Goal: Task Accomplishment & Management: Manage account settings

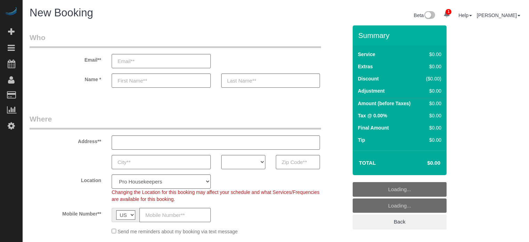
select select "4"
select select "number:9"
select select "4"
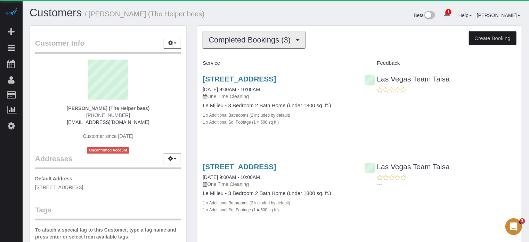
click at [252, 37] on span "Completed Bookings (3)" at bounding box center [252, 39] width 86 height 9
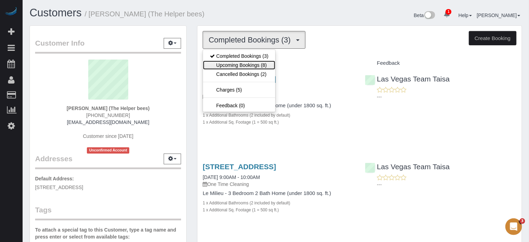
click at [257, 62] on link "Upcoming Bookings (8)" at bounding box center [239, 65] width 72 height 9
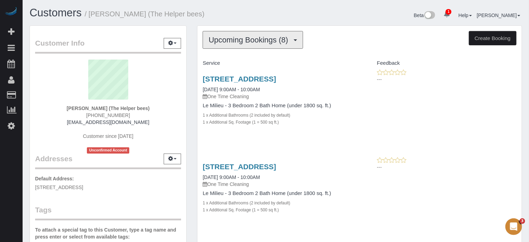
click at [222, 36] on span "Upcoming Bookings (8)" at bounding box center [250, 39] width 83 height 9
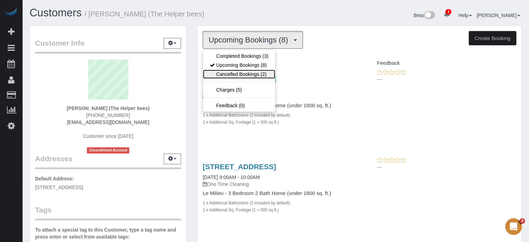
click at [228, 71] on link "Cancelled Bookings (2)" at bounding box center [239, 74] width 72 height 9
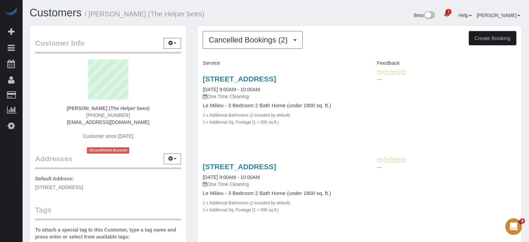
click at [190, 82] on div "Customer Info Edit Contact Info Send Message Email Preferences Special Sales Ta…" at bounding box center [108, 196] width 168 height 343
click at [191, 85] on div "Customer Info Edit Contact Info Send Message Email Preferences Special Sales Ta…" at bounding box center [108, 196] width 168 height 343
drag, startPoint x: 198, startPoint y: 77, endPoint x: 316, endPoint y: 135, distance: 132.2
click at [316, 135] on div "11017 Bandol Pl, Las Vegas, NV 89141 10/02/2025 9:00AM - 10:00AM One Time Clean…" at bounding box center [279, 104] width 162 height 70
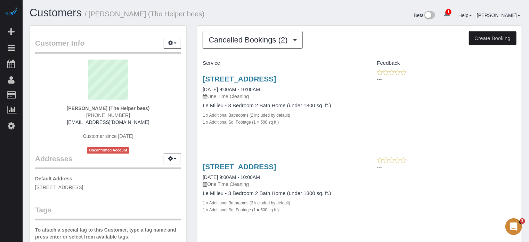
drag, startPoint x: 296, startPoint y: 126, endPoint x: 193, endPoint y: 80, distance: 112.4
click at [193, 80] on div "Cancelled Bookings (2) Completed Bookings (3) Upcoming Bookings (8) Cancelled B…" at bounding box center [360, 141] width 336 height 232
click at [193, 78] on div "Cancelled Bookings (2) Completed Bookings (3) Upcoming Bookings (8) Cancelled B…" at bounding box center [360, 141] width 336 height 232
drag, startPoint x: 195, startPoint y: 74, endPoint x: 320, endPoint y: 128, distance: 136.2
click at [320, 128] on div "Cancelled Bookings (2) Completed Bookings (3) Upcoming Bookings (8) Cancelled B…" at bounding box center [360, 141] width 336 height 232
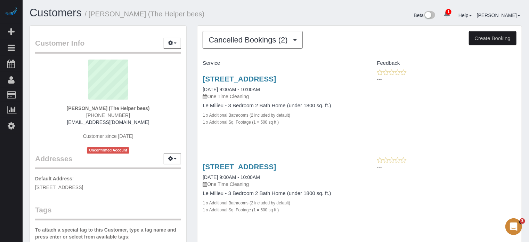
click at [320, 128] on div "11017 Bandol Pl, Las Vegas, NV 89141 10/02/2025 9:00AM - 10:00AM One Time Clean…" at bounding box center [279, 104] width 162 height 70
drag, startPoint x: 310, startPoint y: 126, endPoint x: 198, endPoint y: 76, distance: 123.0
click at [199, 79] on div "11017 Bandol Pl, Las Vegas, NV 89141 10/02/2025 9:00AM - 10:00AM One Time Clean…" at bounding box center [279, 104] width 162 height 70
click at [196, 73] on div "Cancelled Bookings (2) Completed Bookings (3) Upcoming Bookings (8) Cancelled B…" at bounding box center [360, 141] width 336 height 232
drag, startPoint x: 197, startPoint y: 76, endPoint x: 311, endPoint y: 122, distance: 122.2
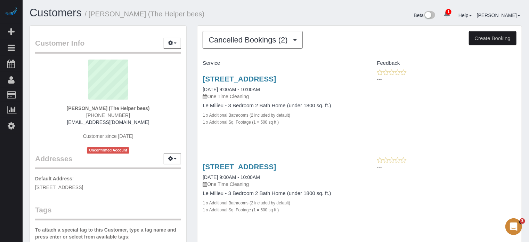
click at [311, 122] on div "Cancelled Bookings (2) Completed Bookings (3) Upcoming Bookings (8) Cancelled B…" at bounding box center [359, 137] width 325 height 225
click at [311, 121] on div "1 x Additional Sq. Footage (1 = 500 sq ft.)" at bounding box center [279, 121] width 152 height 7
drag, startPoint x: 310, startPoint y: 126, endPoint x: 195, endPoint y: 76, distance: 125.7
click at [195, 76] on div "Cancelled Bookings (2) Completed Bookings (3) Upcoming Bookings (8) Cancelled B…" at bounding box center [360, 141] width 336 height 232
click at [195, 75] on div "Cancelled Bookings (2) Completed Bookings (3) Upcoming Bookings (8) Cancelled B…" at bounding box center [360, 141] width 336 height 232
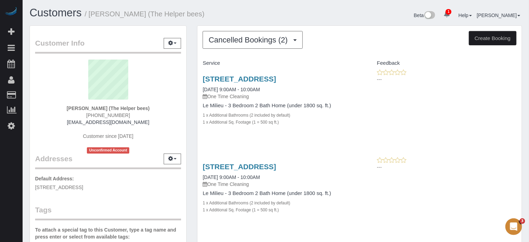
drag, startPoint x: 197, startPoint y: 76, endPoint x: 304, endPoint y: 126, distance: 118.4
click at [304, 126] on div "Cancelled Bookings (2) Completed Bookings (3) Upcoming Bookings (8) Cancelled B…" at bounding box center [360, 141] width 336 height 232
click at [304, 126] on div "11017 Bandol Pl, Las Vegas, NV 89141 10/02/2025 9:00AM - 10:00AM One Time Clean…" at bounding box center [279, 104] width 162 height 70
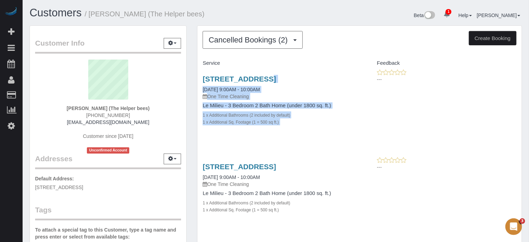
drag, startPoint x: 304, startPoint y: 126, endPoint x: 199, endPoint y: 76, distance: 116.3
click at [200, 76] on div "11017 Bandol Pl, Las Vegas, NV 89141 10/02/2025 9:00AM - 10:00AM One Time Clean…" at bounding box center [279, 104] width 162 height 70
click at [195, 75] on div "Cancelled Bookings (2) Completed Bookings (3) Upcoming Bookings (8) Cancelled B…" at bounding box center [360, 141] width 336 height 232
click at [291, 127] on div "11017 Bandol Pl, Las Vegas, NV 89141 10/02/2025 9:00AM - 10:00AM One Time Clean…" at bounding box center [279, 104] width 162 height 70
click at [300, 128] on div "11017 Bandol Pl, Las Vegas, NV 89141 10/02/2025 9:00AM - 10:00AM One Time Clean…" at bounding box center [279, 104] width 162 height 70
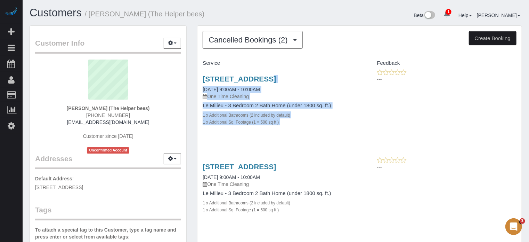
drag, startPoint x: 301, startPoint y: 128, endPoint x: 202, endPoint y: 79, distance: 111.2
click at [202, 79] on div "11017 Bandol Pl, Las Vegas, NV 89141 10/02/2025 9:00AM - 10:00AM One Time Clean…" at bounding box center [279, 104] width 162 height 70
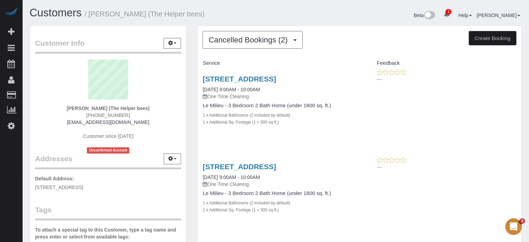
click at [189, 71] on div "Customer Info Edit Contact Info Send Message Email Preferences Special Sales Ta…" at bounding box center [108, 196] width 168 height 343
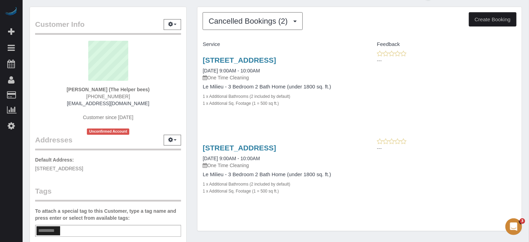
scroll to position [35, 0]
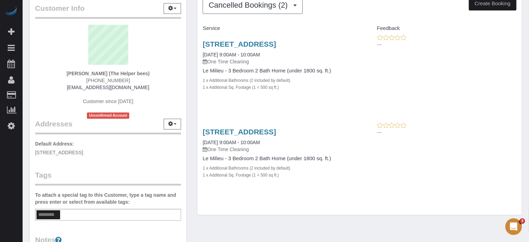
click at [194, 100] on div "Cancelled Bookings (2) Completed Bookings (3) Upcoming Bookings (8) Cancelled B…" at bounding box center [360, 107] width 336 height 232
click at [192, 98] on div "Cancelled Bookings (2) Completed Bookings (3) Upcoming Bookings (8) Cancelled B…" at bounding box center [360, 107] width 336 height 232
click at [193, 44] on div "Cancelled Bookings (2) Completed Bookings (3) Upcoming Bookings (8) Cancelled B…" at bounding box center [360, 107] width 336 height 232
click at [507, 122] on div "---" at bounding box center [441, 129] width 152 height 14
click at [484, 139] on div "11017 Bandol Pl, Las Vegas, NV 89141 10/01/2025 9:00AM - 10:00AM One Time Clean…" at bounding box center [360, 157] width 324 height 70
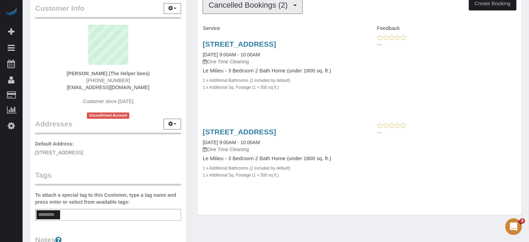
click at [248, 8] on span "Cancelled Bookings (2)" at bounding box center [250, 5] width 82 height 9
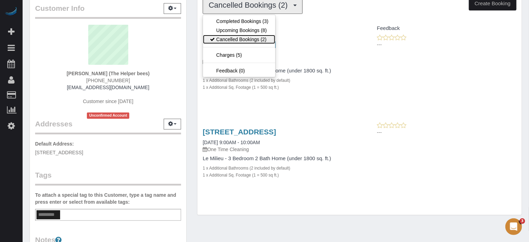
click at [250, 38] on link "Cancelled Bookings (2)" at bounding box center [239, 39] width 72 height 9
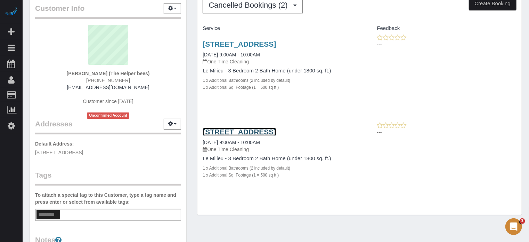
drag, startPoint x: 245, startPoint y: 130, endPoint x: 249, endPoint y: 118, distance: 13.2
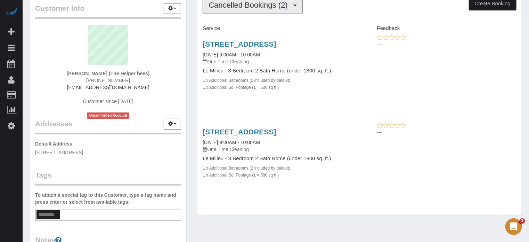
click at [234, 11] on button "Cancelled Bookings (2)" at bounding box center [253, 5] width 100 height 18
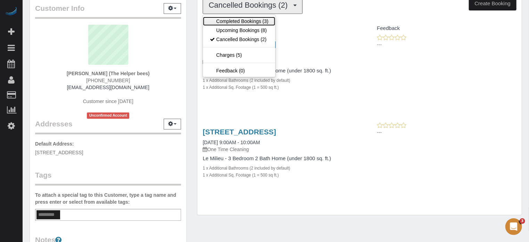
click at [232, 22] on link "Completed Bookings (3)" at bounding box center [239, 21] width 72 height 9
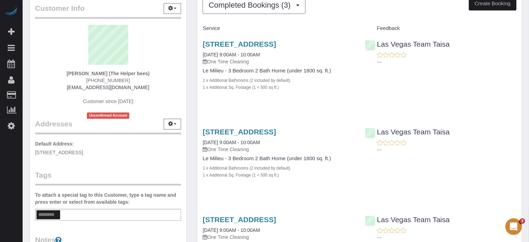
click at [190, 75] on div "Customer Info Edit Contact Info Send Message Email Preferences Special Sales Ta…" at bounding box center [108, 162] width 168 height 343
click at [222, 10] on button "Completed Bookings (3)" at bounding box center [254, 5] width 103 height 18
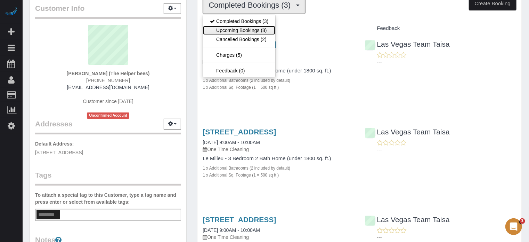
click at [227, 26] on link "Upcoming Bookings (8)" at bounding box center [239, 30] width 72 height 9
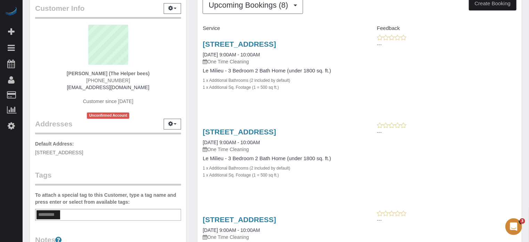
click at [190, 41] on div "Customer Info Edit Contact Info Send Message Email Preferences Special Sales Ta…" at bounding box center [108, 162] width 168 height 343
click at [192, 46] on div "Customer Info Edit Contact Info Send Message Email Preferences Special Sales Ta…" at bounding box center [108, 162] width 168 height 343
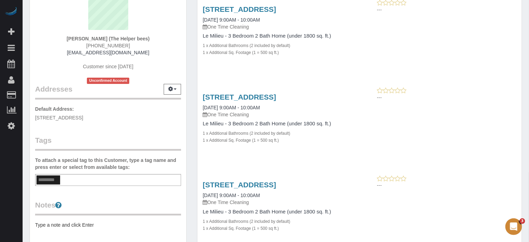
scroll to position [0, 0]
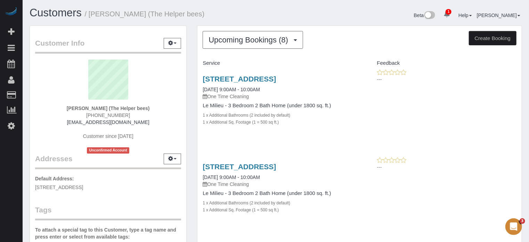
click at [228, 40] on span "Upcoming Bookings (8)" at bounding box center [250, 39] width 83 height 9
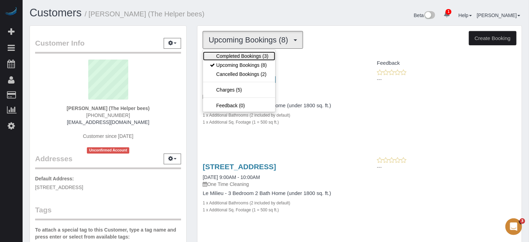
click at [228, 51] on link "Completed Bookings (3)" at bounding box center [239, 55] width 72 height 9
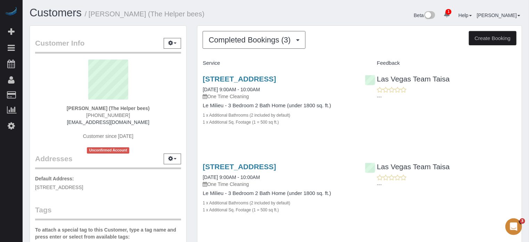
click at [259, 15] on h1 "Customers / Howard Shirley (The Helper bees)" at bounding box center [150, 13] width 241 height 12
click at [350, 16] on div "Beta 1 Your Notifications You have 0 alerts × You have 15 to charge for 09/30/2…" at bounding box center [402, 16] width 252 height 18
click at [350, 17] on div "Beta 1 Your Notifications You have 0 alerts × You have 15 to charge for 09/30/2…" at bounding box center [402, 16] width 252 height 18
click at [276, 34] on button "Completed Bookings (3)" at bounding box center [254, 40] width 103 height 18
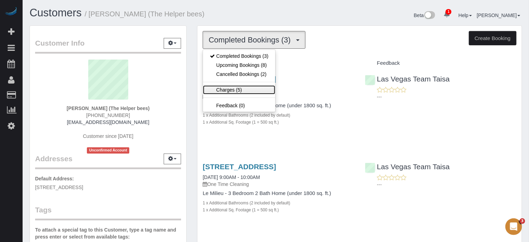
click at [238, 90] on link "Charges (5)" at bounding box center [239, 89] width 72 height 9
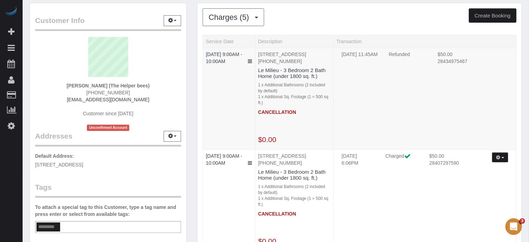
scroll to position [35, 0]
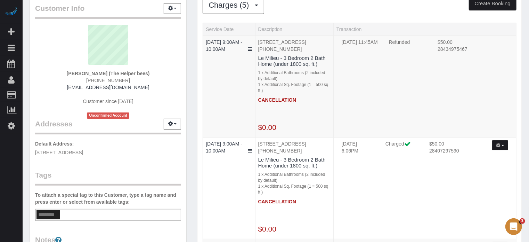
click at [190, 92] on div "Customer Info Edit Contact Info Send Message Email Preferences Special Sales Ta…" at bounding box center [108, 162] width 168 height 343
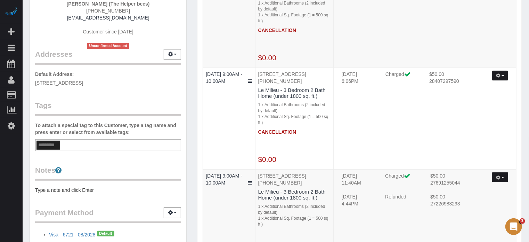
scroll to position [174, 0]
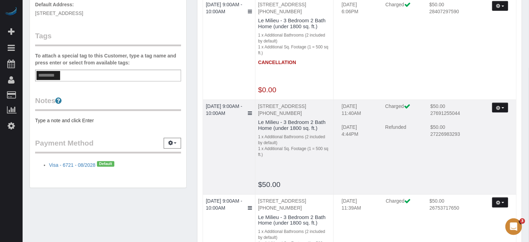
drag, startPoint x: 341, startPoint y: 140, endPoint x: 368, endPoint y: 142, distance: 27.2
click at [368, 142] on td "08/27/2025 4:44PM" at bounding box center [358, 133] width 43 height 21
drag, startPoint x: 367, startPoint y: 140, endPoint x: 342, endPoint y: 142, distance: 24.7
click at [342, 142] on td "08/27/2025 4:44PM" at bounding box center [358, 133] width 43 height 21
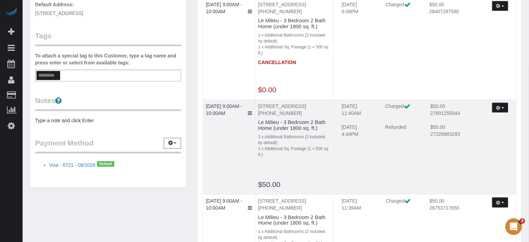
click at [342, 142] on td "08/27/2025 4:44PM" at bounding box center [358, 133] width 43 height 21
drag, startPoint x: 342, startPoint y: 141, endPoint x: 366, endPoint y: 141, distance: 24.0
click at [366, 141] on td "08/27/2025 4:44PM" at bounding box center [358, 133] width 43 height 21
drag, startPoint x: 366, startPoint y: 140, endPoint x: 341, endPoint y: 121, distance: 31.1
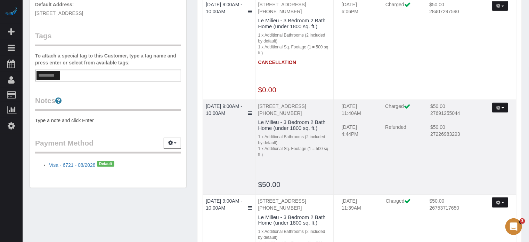
click at [341, 121] on tbody "09/09/2025 11:40AM Charged $50.00 27691255044 Refund Send Invoice Refresh 08/27…" at bounding box center [425, 124] width 177 height 42
click at [341, 121] on td "09/09/2025 11:40AM" at bounding box center [358, 113] width 43 height 21
drag, startPoint x: 342, startPoint y: 119, endPoint x: 365, endPoint y: 143, distance: 33.7
click at [365, 143] on tbody "09/09/2025 11:40AM Charged $50.00 27691255044 Refund Send Invoice Refresh 08/27…" at bounding box center [425, 124] width 177 height 42
click at [365, 143] on td "08/27/2025 4:44PM" at bounding box center [358, 133] width 43 height 21
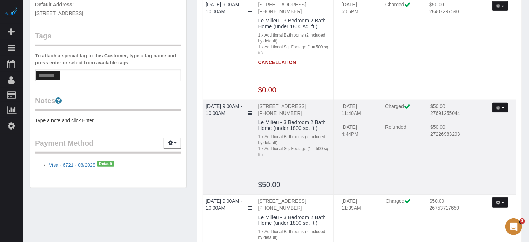
drag, startPoint x: 368, startPoint y: 140, endPoint x: 341, endPoint y: 121, distance: 32.7
click at [341, 121] on tbody "09/09/2025 11:40AM Charged $50.00 27691255044 Refund Send Invoice Refresh 08/27…" at bounding box center [425, 124] width 177 height 42
click at [341, 120] on td "09/09/2025 11:40AM" at bounding box center [358, 113] width 43 height 21
click at [231, 116] on link "09/11/2025 9:00AM - 10:00AM" at bounding box center [224, 109] width 37 height 13
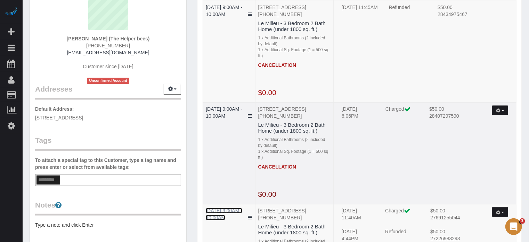
scroll to position [0, 0]
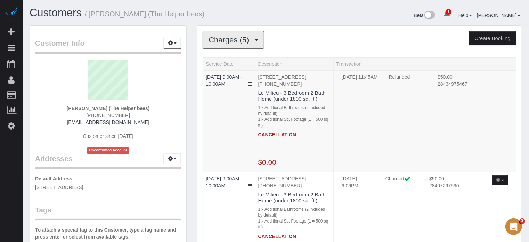
click at [240, 40] on span "Charges (5)" at bounding box center [231, 39] width 44 height 9
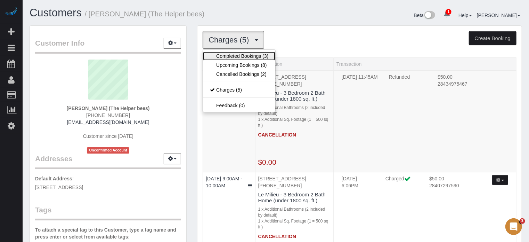
click at [237, 53] on link "Completed Bookings (3)" at bounding box center [239, 55] width 72 height 9
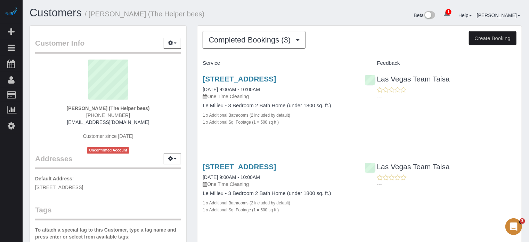
click at [194, 56] on div "Completed Bookings (3) Completed Bookings (3) Upcoming Bookings (8) Cancelled B…" at bounding box center [360, 184] width 336 height 319
click at [191, 87] on div "Customer Info Edit Contact Info Send Message Email Preferences Special Sales Ta…" at bounding box center [108, 196] width 168 height 343
drag, startPoint x: 495, startPoint y: 169, endPoint x: 478, endPoint y: 167, distance: 16.8
click at [495, 169] on div "Las Vegas Team Taisa ---" at bounding box center [441, 173] width 162 height 34
click at [216, 40] on span "Completed Bookings (3)" at bounding box center [252, 39] width 86 height 9
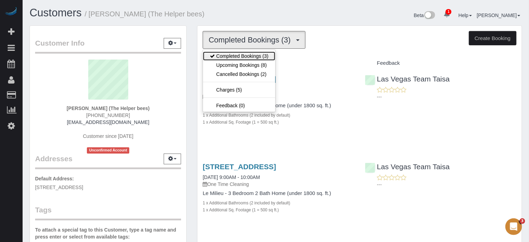
click at [222, 56] on link "Completed Bookings (3)" at bounding box center [239, 55] width 72 height 9
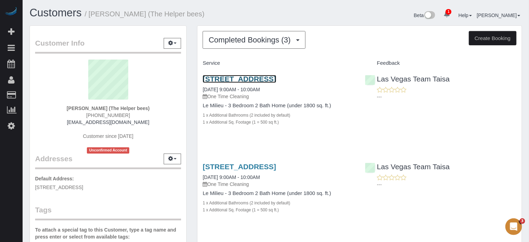
click at [250, 76] on link "11017 Bandol Pl, Las Vegas, NV 89141" at bounding box center [239, 79] width 73 height 8
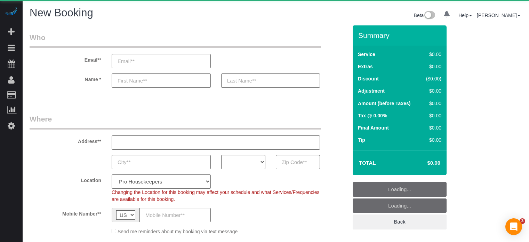
select select "4"
select select "number:9"
select select "object:1234"
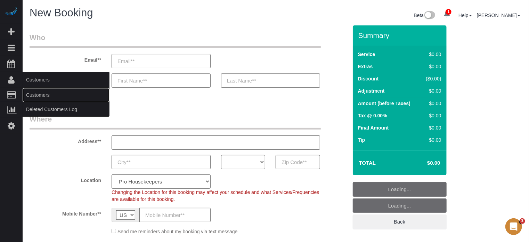
click at [41, 97] on link "Customers" at bounding box center [66, 95] width 87 height 14
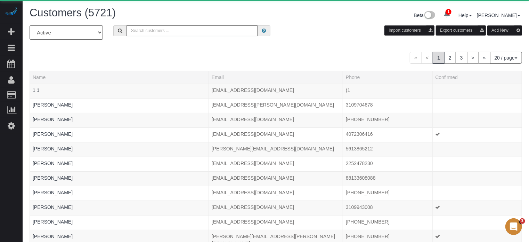
click at [147, 32] on input "text" at bounding box center [192, 30] width 131 height 11
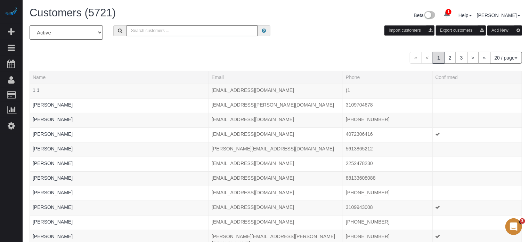
click at [147, 32] on input "text" at bounding box center [192, 30] width 131 height 11
type input "Howard Shirley"
click at [178, 32] on input "Howard Shirley" at bounding box center [192, 30] width 131 height 11
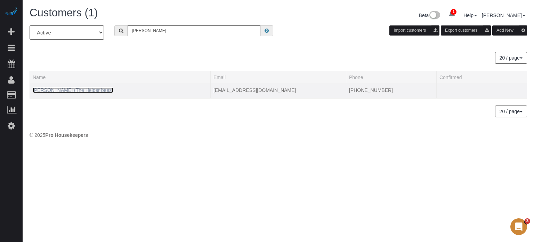
click at [93, 89] on link "Howard Shirley (The Helper bees)" at bounding box center [73, 90] width 81 height 6
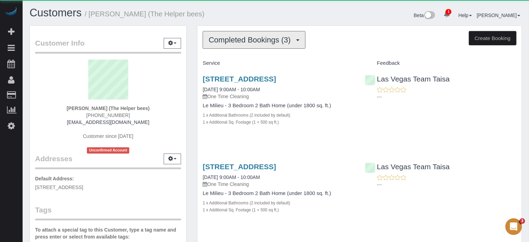
click at [238, 42] on span "Completed Bookings (3)" at bounding box center [252, 39] width 86 height 9
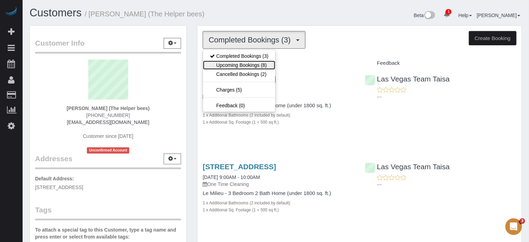
click at [244, 66] on link "Upcoming Bookings (8)" at bounding box center [239, 65] width 72 height 9
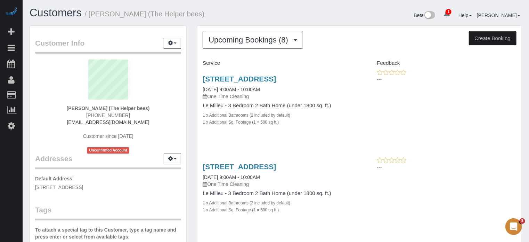
click at [230, 42] on span "Upcoming Bookings (8)" at bounding box center [250, 39] width 83 height 9
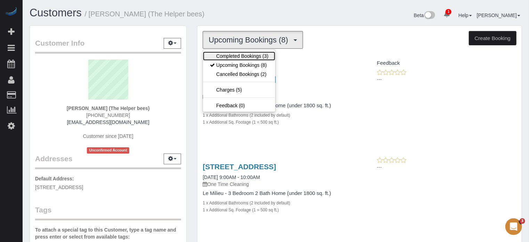
click at [238, 56] on link "Completed Bookings (3)" at bounding box center [239, 55] width 72 height 9
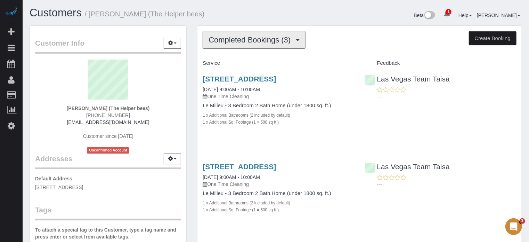
click at [216, 35] on span "Completed Bookings (3)" at bounding box center [252, 39] width 86 height 9
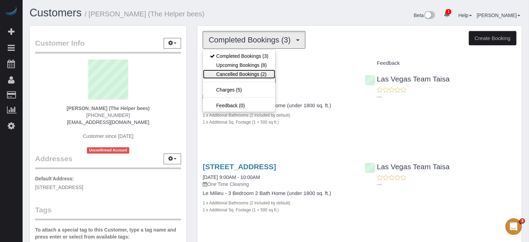
click at [242, 74] on link "Cancelled Bookings (2)" at bounding box center [239, 74] width 72 height 9
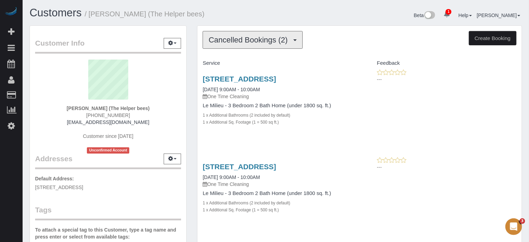
click at [239, 40] on span "Cancelled Bookings (2)" at bounding box center [250, 39] width 82 height 9
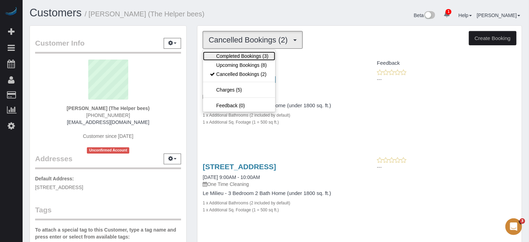
click at [242, 55] on link "Completed Bookings (3)" at bounding box center [239, 55] width 72 height 9
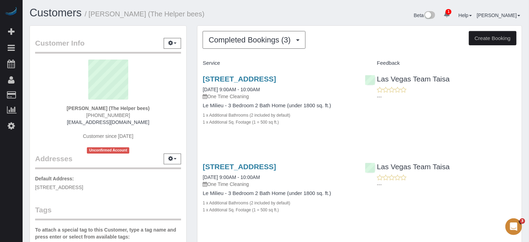
click at [189, 66] on div "Customer Info Edit Contact Info Send Message Email Preferences Special Sales Ta…" at bounding box center [108, 196] width 168 height 343
click at [190, 69] on div "Customer Info Edit Contact Info Send Message Email Preferences Special Sales Ta…" at bounding box center [108, 196] width 168 height 343
click at [225, 78] on link "11017 Bandol Pl, Las Vegas, NV 89141" at bounding box center [239, 79] width 73 height 8
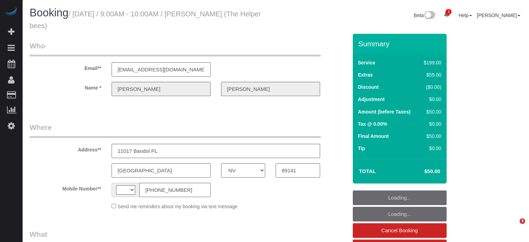
select select "NV"
select select "string:[GEOGRAPHIC_DATA]"
select select "string:fspay-06170906-52d6-4c18-819e-69543205673e"
select select "number:9"
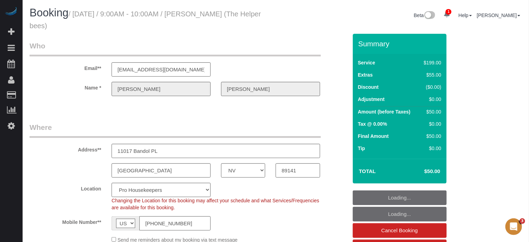
select select "object:1185"
select select "4"
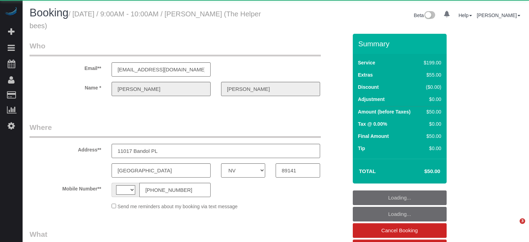
select select "NV"
select select "string:[GEOGRAPHIC_DATA]"
select select "object:722"
select select "string:fspay-06170906-52d6-4c18-819e-69543205673e"
select select "number:9"
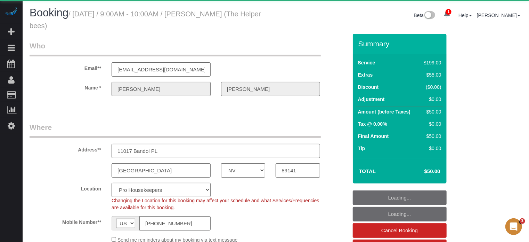
select select "object:858"
select select "4"
select select "NV"
select select "object:1185"
select select "4"
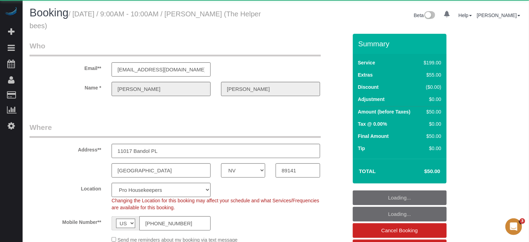
select select "number:9"
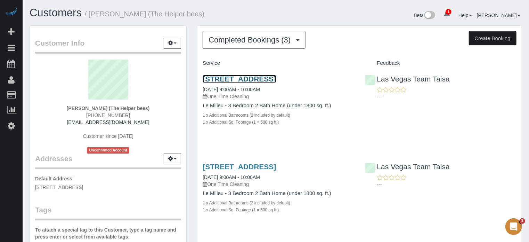
click at [259, 77] on link "11017 Bandol Pl, Las Vegas, NV 89141" at bounding box center [239, 79] width 73 height 8
click at [225, 49] on div "Completed Bookings (3) Completed Bookings (3) Upcoming Bookings (8) Cancelled B…" at bounding box center [360, 182] width 324 height 312
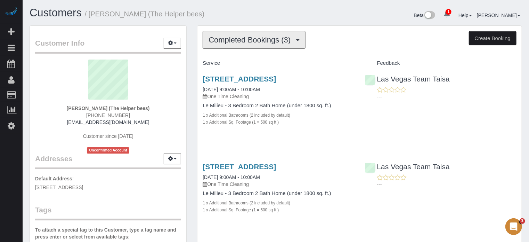
click at [229, 43] on span "Completed Bookings (3)" at bounding box center [252, 39] width 86 height 9
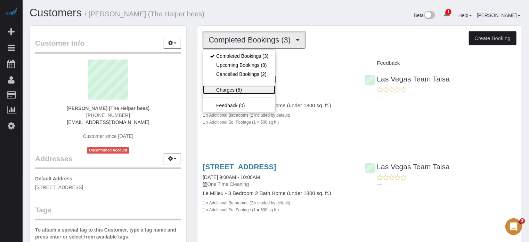
click at [238, 88] on link "Charges (5)" at bounding box center [239, 89] width 72 height 9
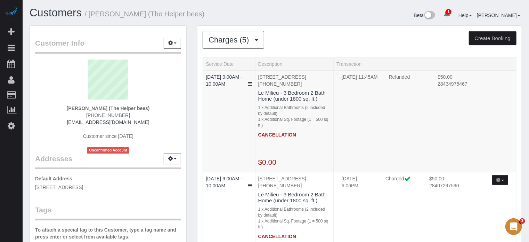
click at [191, 88] on div "Customer Info Edit Contact Info Send Message Email Preferences Special Sales Ta…" at bounding box center [108, 196] width 168 height 343
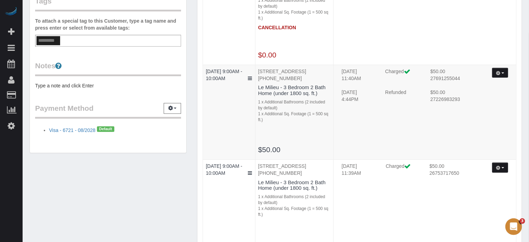
scroll to position [174, 0]
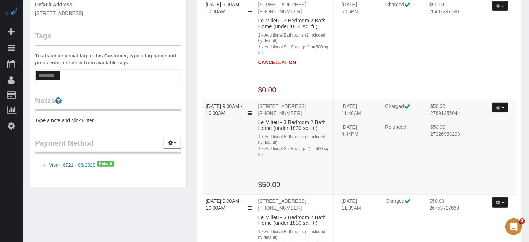
click at [191, 88] on div "Customer Info Edit Contact Info Send Message Email Preferences Special Sales Ta…" at bounding box center [108, 23] width 168 height 343
drag, startPoint x: 367, startPoint y: 140, endPoint x: 345, endPoint y: 140, distance: 22.6
click at [345, 140] on td "08/27/2025 4:44PM" at bounding box center [358, 133] width 43 height 21
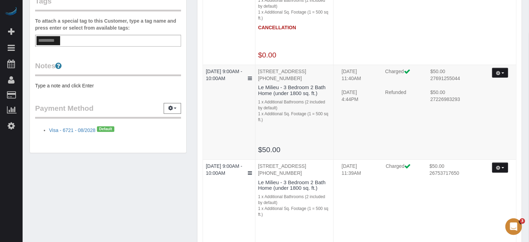
scroll to position [209, 0]
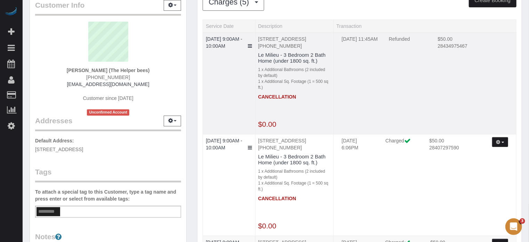
scroll to position [0, 0]
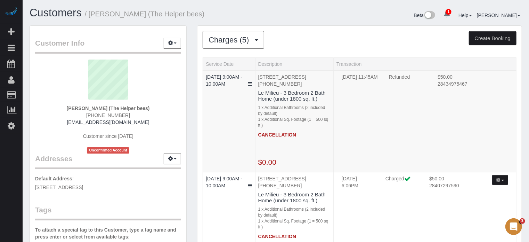
drag, startPoint x: 138, startPoint y: 122, endPoint x: 77, endPoint y: 121, distance: 61.2
click at [77, 121] on div "Howard Shirley (The Helper bees) (702) 378-3750 howardshirley.hf@gmail.com Cust…" at bounding box center [108, 106] width 146 height 94
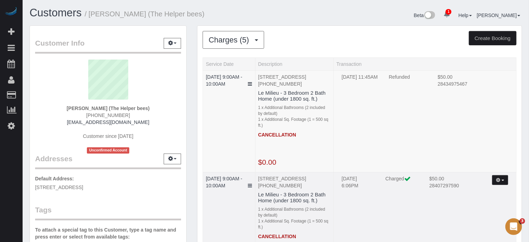
copy link "[EMAIL_ADDRESS][DOMAIN_NAME]"
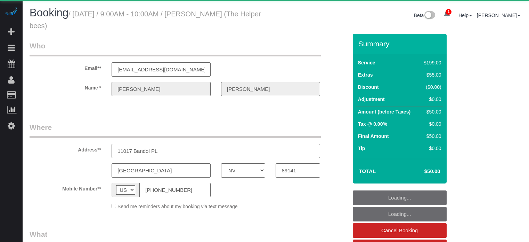
select select "NV"
select select "number:9"
select select "object:1314"
select select "4"
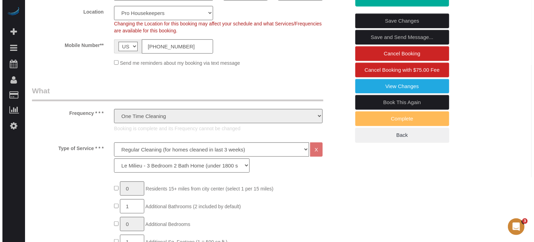
scroll to position [174, 0]
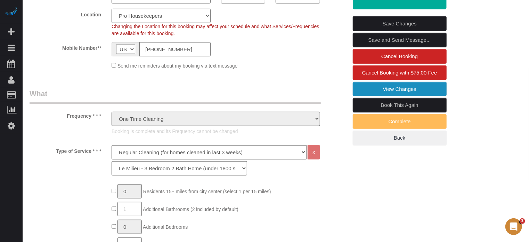
click at [422, 90] on link "View Changes" at bounding box center [400, 89] width 94 height 15
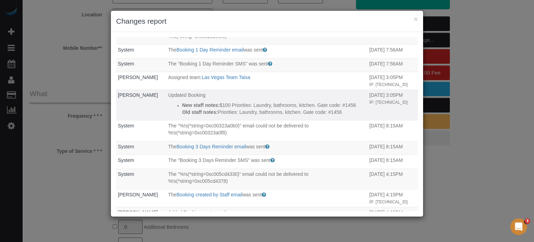
scroll to position [288, 0]
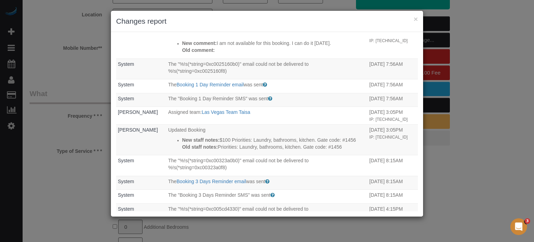
click at [529, 119] on div "× Changes report Who What When System The "%!s(*string=0xc004e585b0)" email cou…" at bounding box center [267, 121] width 534 height 242
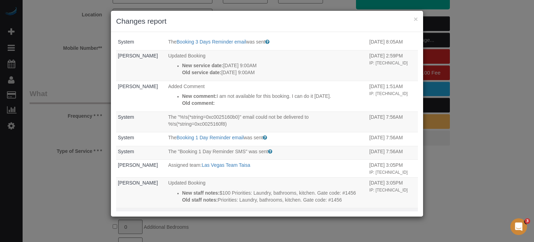
scroll to position [218, 0]
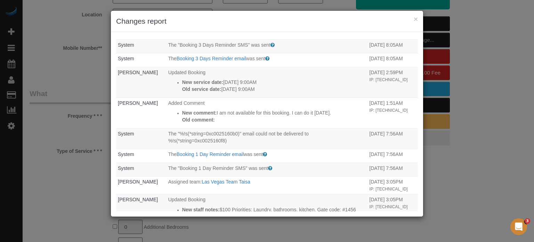
drag, startPoint x: 520, startPoint y: 121, endPoint x: 474, endPoint y: 127, distance: 45.9
click at [520, 121] on div "× Changes report Who What When System The "%!s(*string=0xc004e585b0)" email cou…" at bounding box center [267, 121] width 534 height 242
drag, startPoint x: 263, startPoint y: 95, endPoint x: 216, endPoint y: 96, distance: 46.3
click at [216, 92] on p "Old service date: [DATE] 9:00AM" at bounding box center [274, 89] width 184 height 7
copy p "[DATE] 9:00AM"
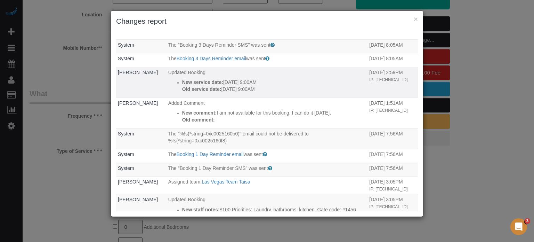
drag, startPoint x: 264, startPoint y: 88, endPoint x: 218, endPoint y: 86, distance: 45.2
click at [218, 86] on p "New service date: [DATE] 9:00AM" at bounding box center [274, 82] width 184 height 7
copy p "[DATE] 9:00AM"
